Goal: Information Seeking & Learning: Learn about a topic

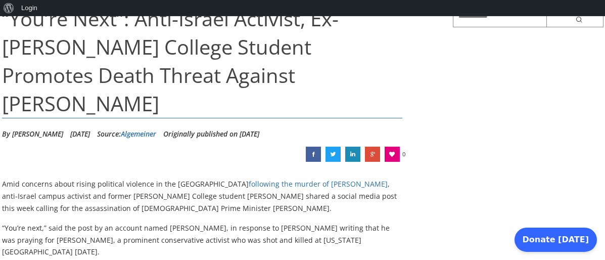
scroll to position [161, 0]
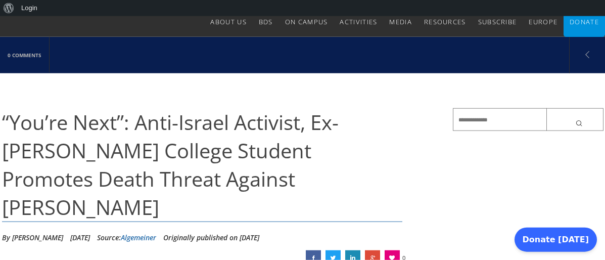
scroll to position [0, 0]
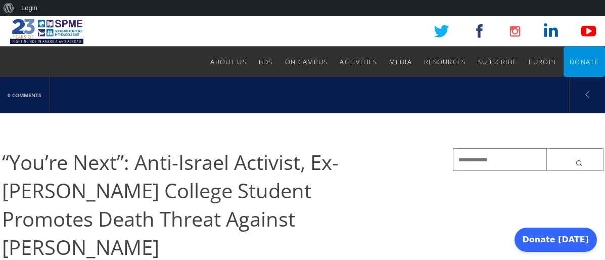
click at [526, 39] on link at bounding box center [588, 31] width 23 height 23
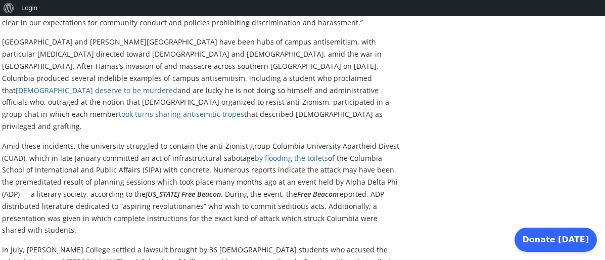
scroll to position [547, 0]
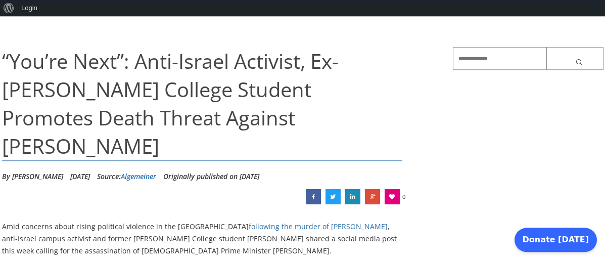
scroll to position [96, 0]
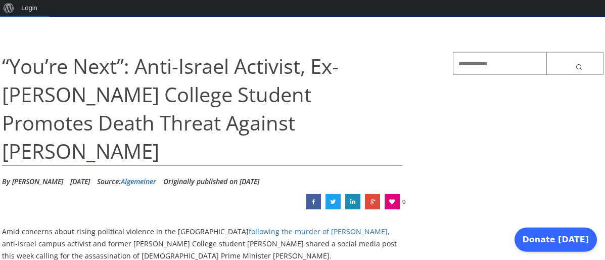
drag, startPoint x: 4, startPoint y: 57, endPoint x: 2, endPoint y: 35, distance: 21.9
click at [5, 67] on h1 "“You’re Next”: Anti-Israel Activist, Ex-[PERSON_NAME] College Student Promotes …" at bounding box center [202, 109] width 401 height 114
drag, startPoint x: 3, startPoint y: 67, endPoint x: 2, endPoint y: 89, distance: 22.3
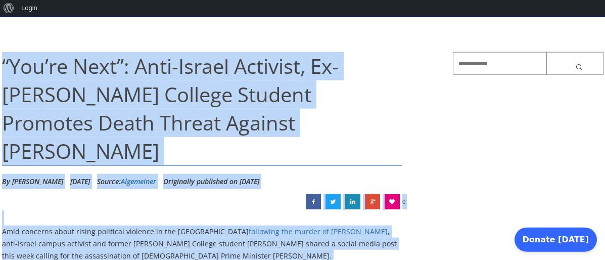
drag, startPoint x: 4, startPoint y: 56, endPoint x: 4, endPoint y: 69, distance: 13.6
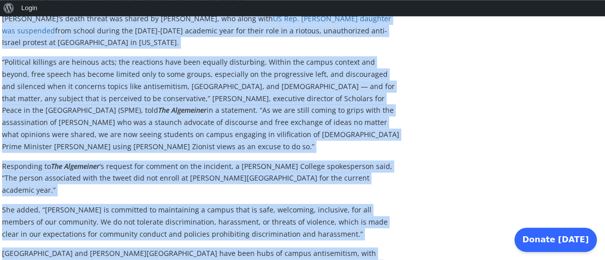
scroll to position [418, 0]
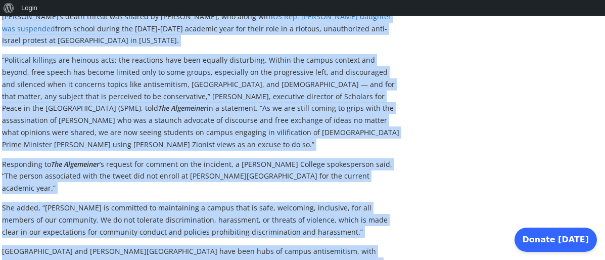
copy div "“You’re Next”: Anti-Israel Activist, Ex-Barnard College Student Promotes Death …"
